Goal: Information Seeking & Learning: Learn about a topic

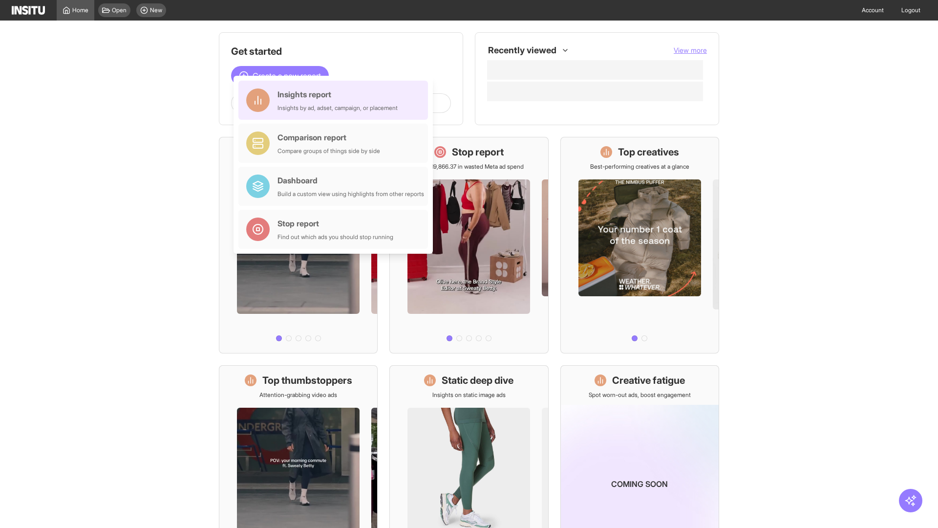
click at [336, 100] on div "Insights report Insights by ad, adset, campaign, or placement" at bounding box center [337, 99] width 120 height 23
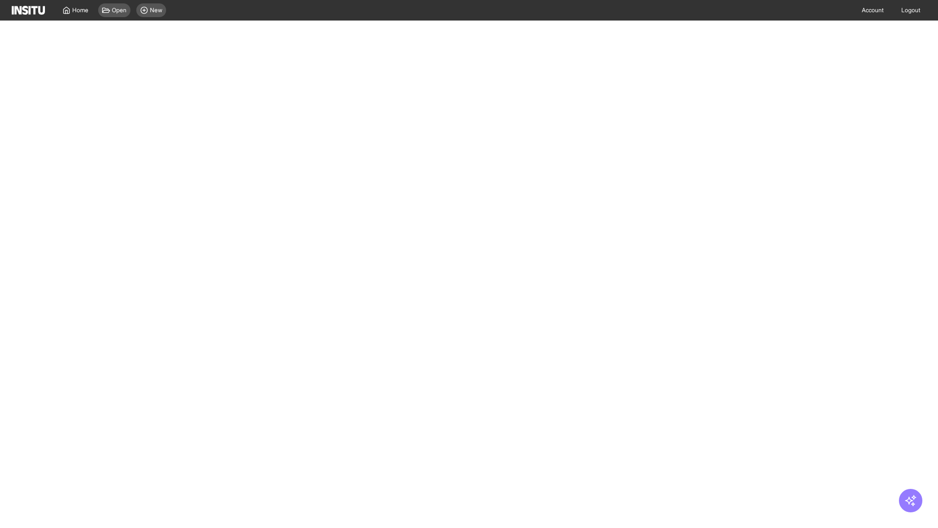
select select "**"
